Goal: Transaction & Acquisition: Purchase product/service

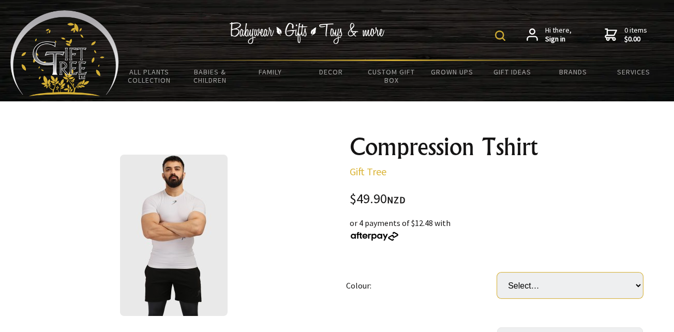
click at [568, 291] on select "Select… Black White" at bounding box center [570, 285] width 146 height 26
select select "Black"
click at [497, 272] on select "Select… Black White" at bounding box center [570, 285] width 146 height 26
select select "White"
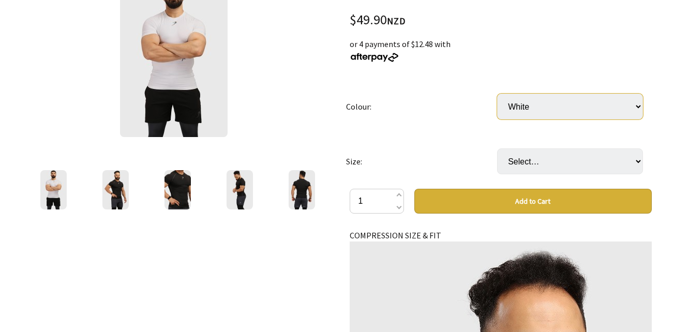
scroll to position [186, 0]
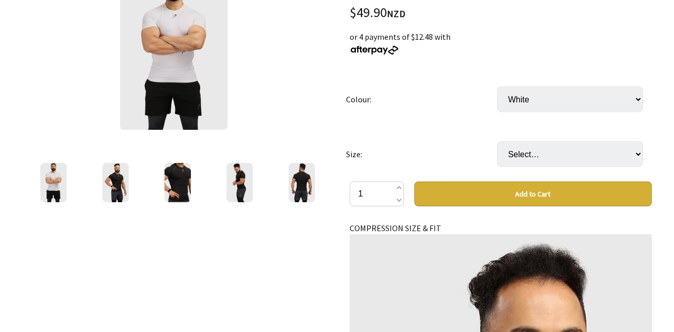
click at [116, 172] on img at bounding box center [115, 182] width 26 height 39
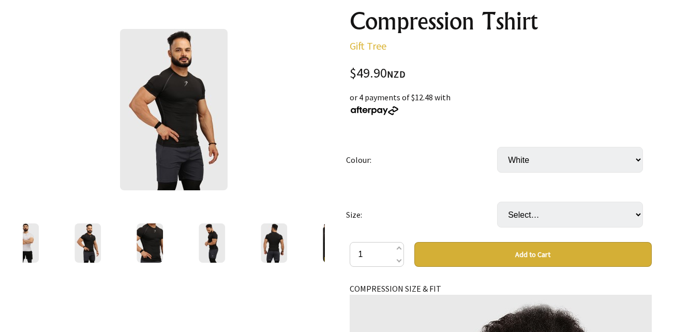
scroll to position [124, 0]
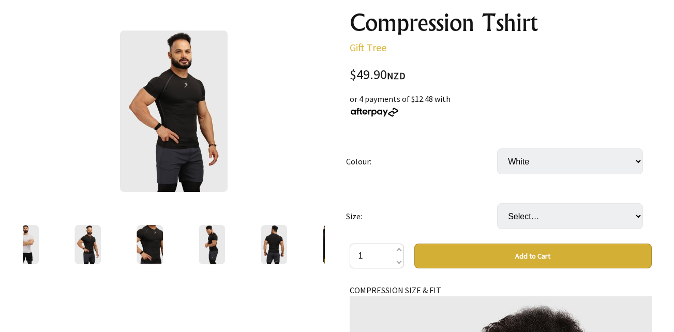
click at [215, 245] on img at bounding box center [212, 244] width 26 height 39
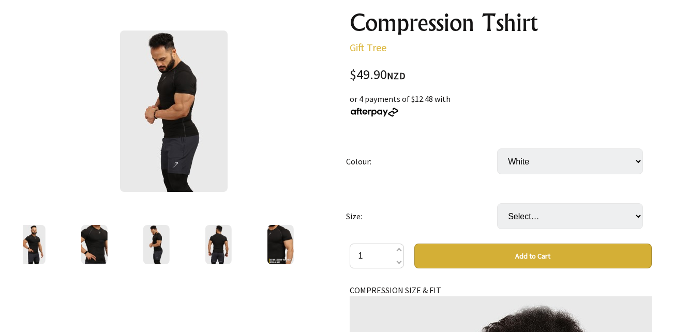
click at [215, 245] on img at bounding box center [218, 244] width 26 height 39
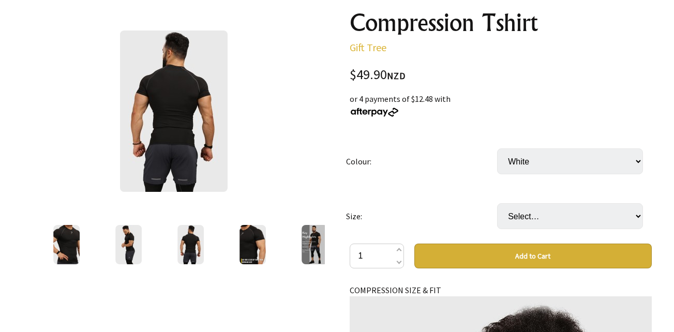
click at [249, 254] on img at bounding box center [252, 244] width 26 height 39
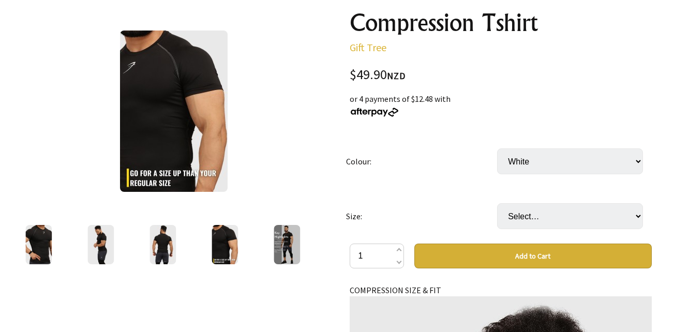
click at [293, 254] on img at bounding box center [286, 244] width 26 height 39
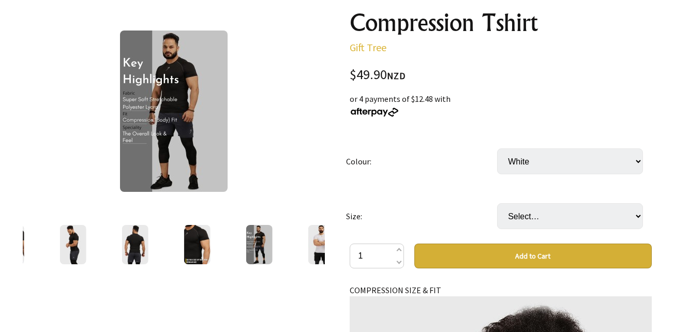
click at [311, 245] on img at bounding box center [321, 244] width 26 height 39
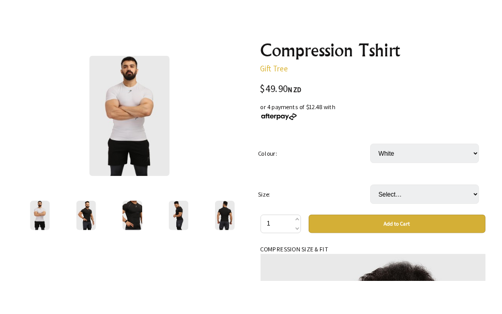
scroll to position [173, 0]
